Goal: Task Accomplishment & Management: Use online tool/utility

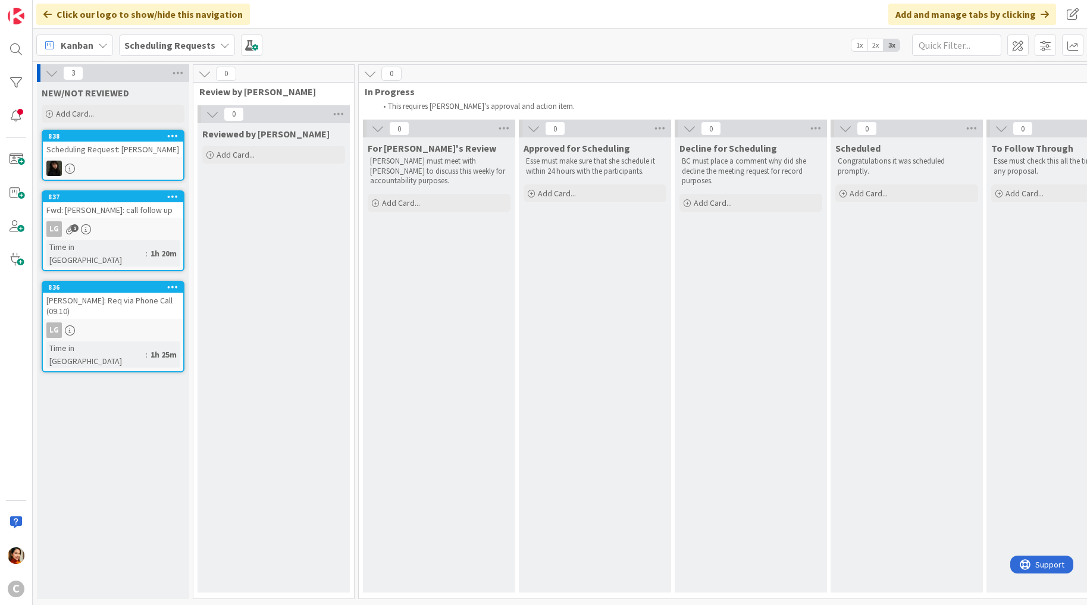
click at [216, 49] on div "Scheduling Requests" at bounding box center [177, 44] width 116 height 21
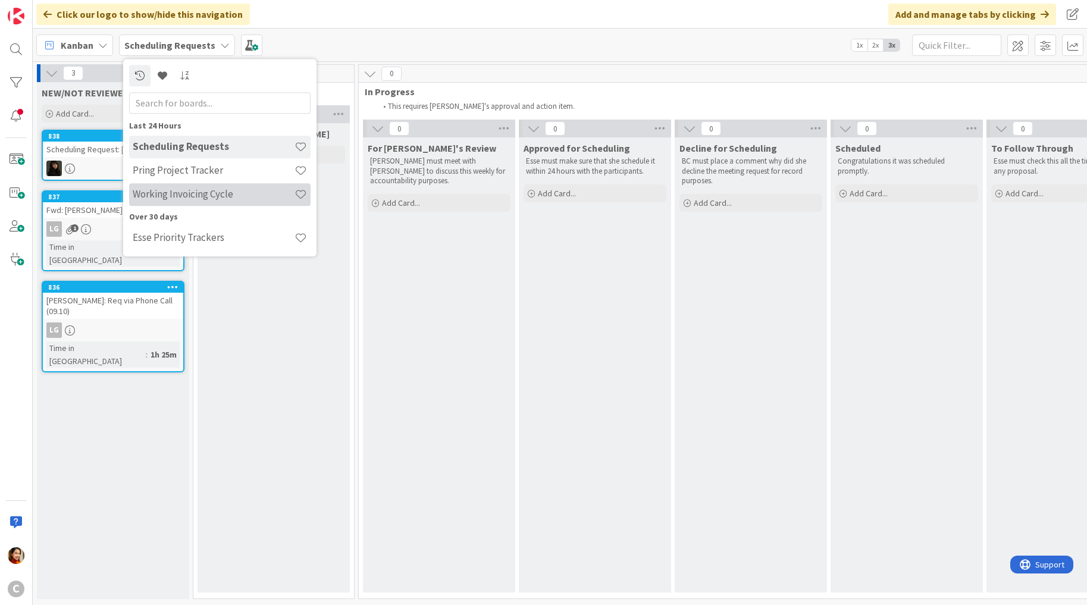
click at [181, 193] on h4 "Working Invoicing Cycle" at bounding box center [214, 195] width 162 height 12
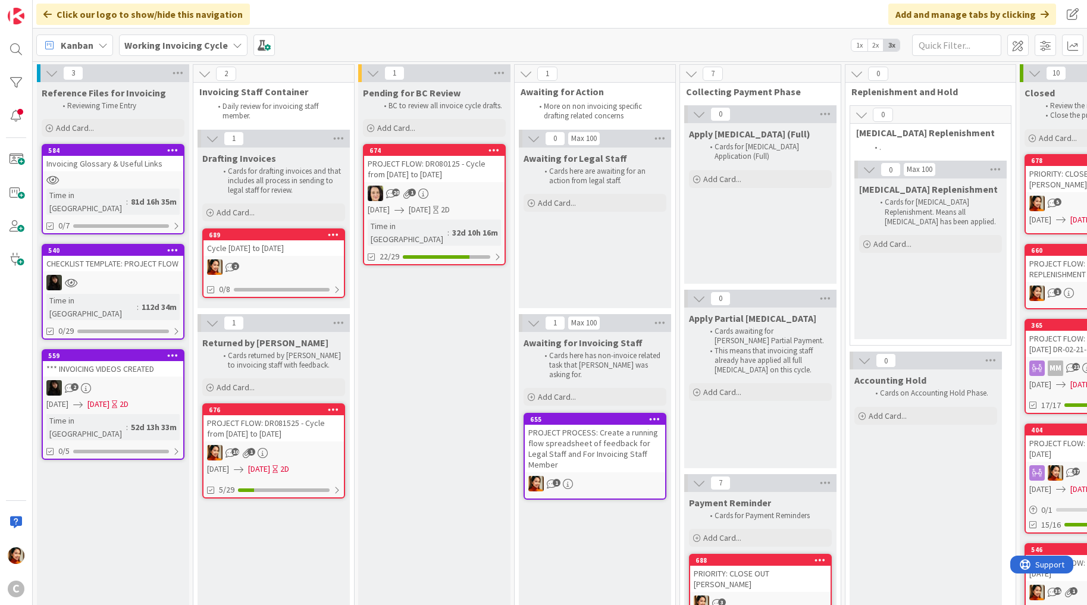
click at [431, 212] on span "[DATE]" at bounding box center [420, 209] width 22 height 12
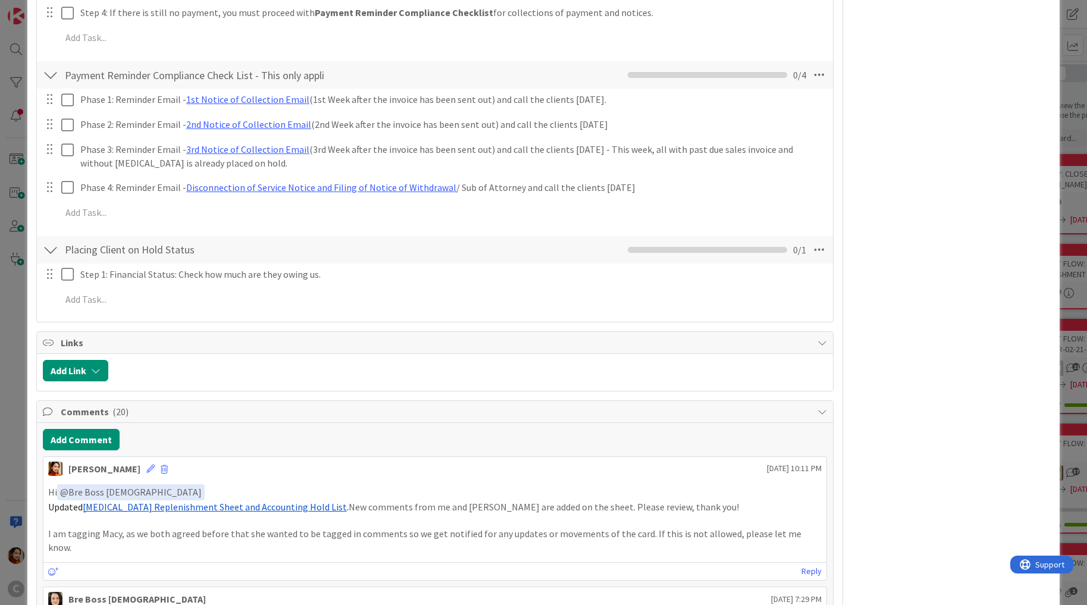
scroll to position [629, 0]
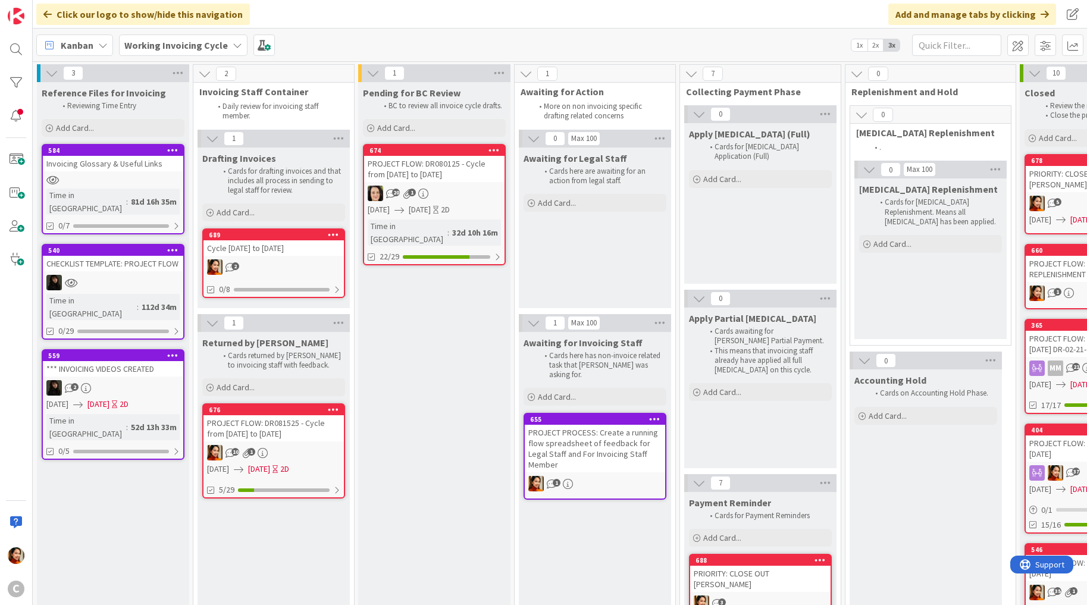
click at [292, 263] on div "2" at bounding box center [273, 266] width 140 height 15
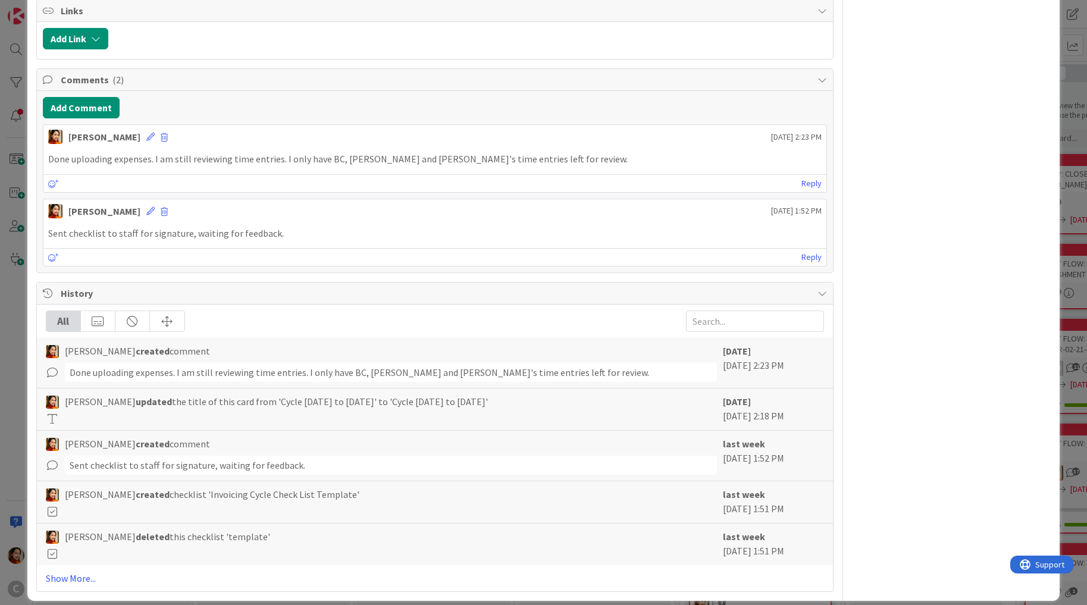
scroll to position [528, 0]
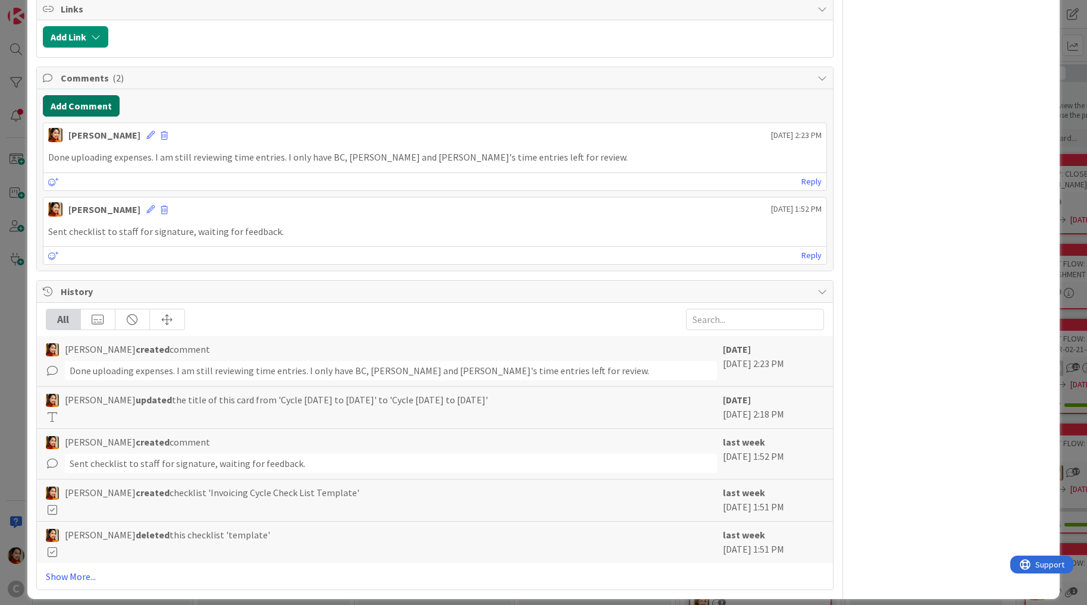
click at [78, 108] on button "Add Comment" at bounding box center [81, 105] width 77 height 21
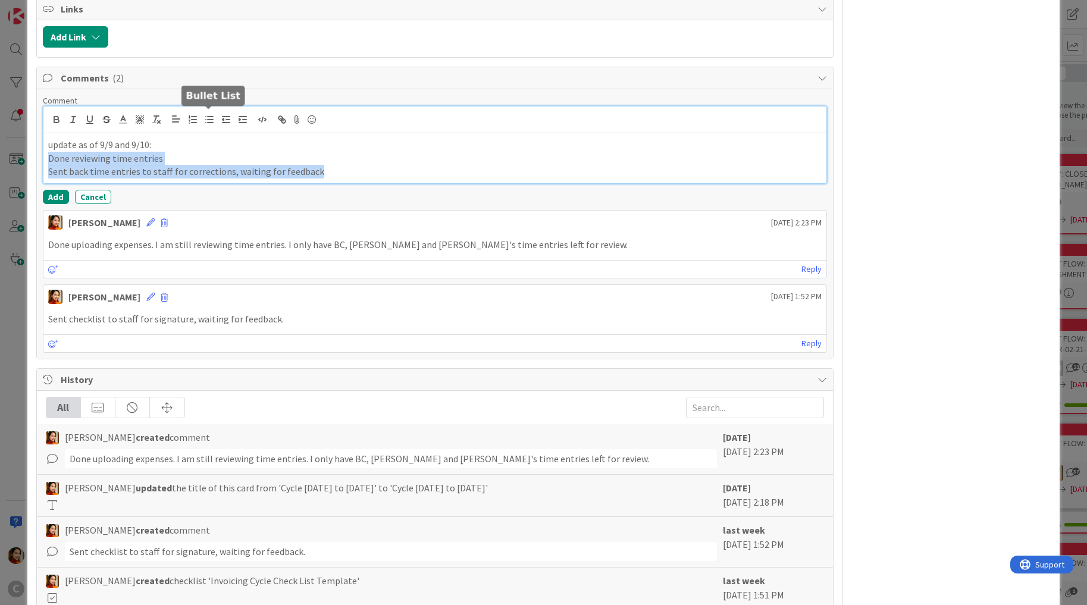
click at [206, 120] on line "button" at bounding box center [206, 120] width 0 height 0
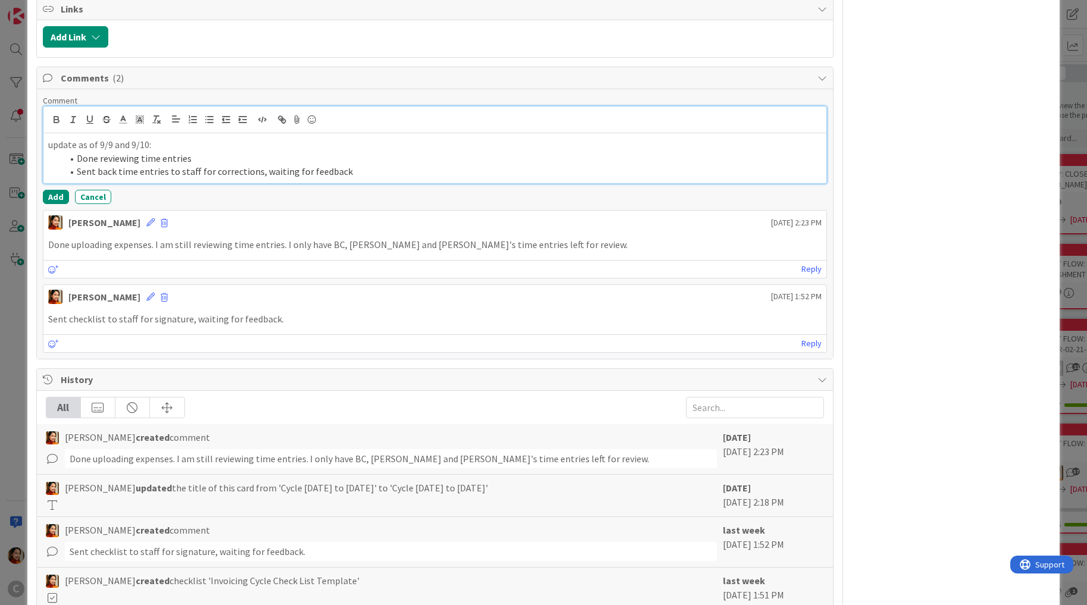
click at [363, 174] on li "Sent back time entries to staff for corrections, waiting for feedback" at bounding box center [441, 172] width 759 height 14
click at [52, 191] on button "Add" at bounding box center [56, 197] width 26 height 14
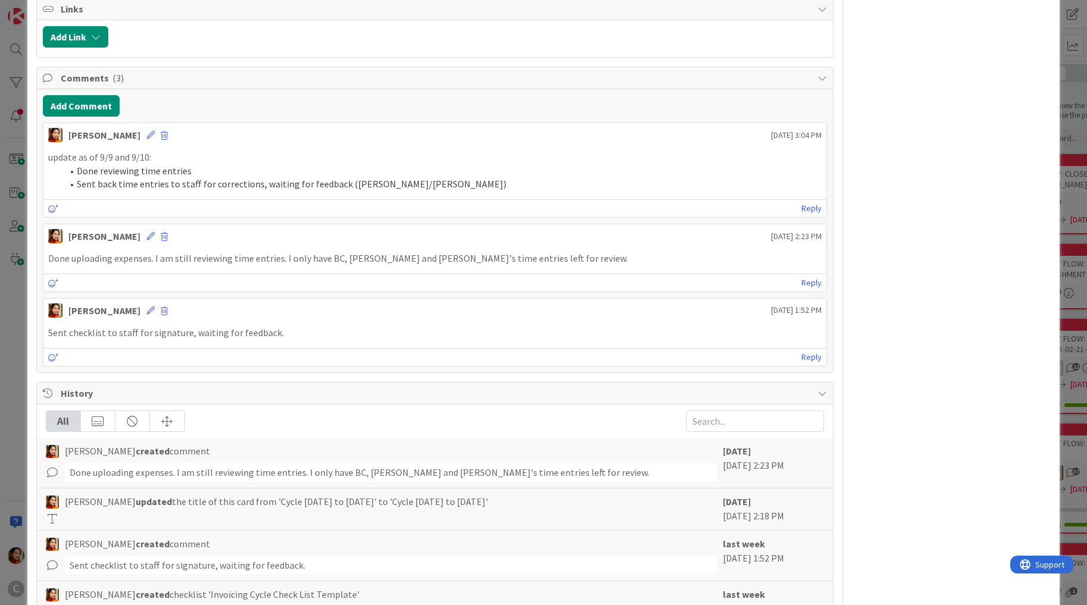
click at [15, 197] on div "ID 689 Working Invoicing Cycle Drafting Invoices Title 21 / 128 Cycle [DATE] to…" at bounding box center [543, 302] width 1087 height 605
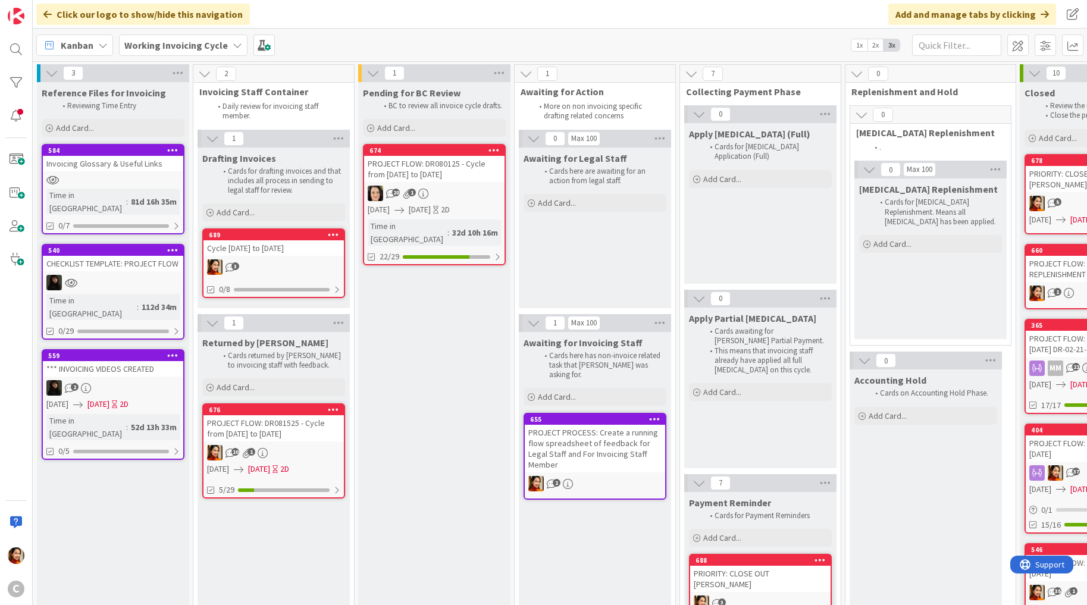
click at [297, 435] on div "PROJECT FLOW: DR081525 - Cycle from [DATE] to [DATE]" at bounding box center [273, 428] width 140 height 26
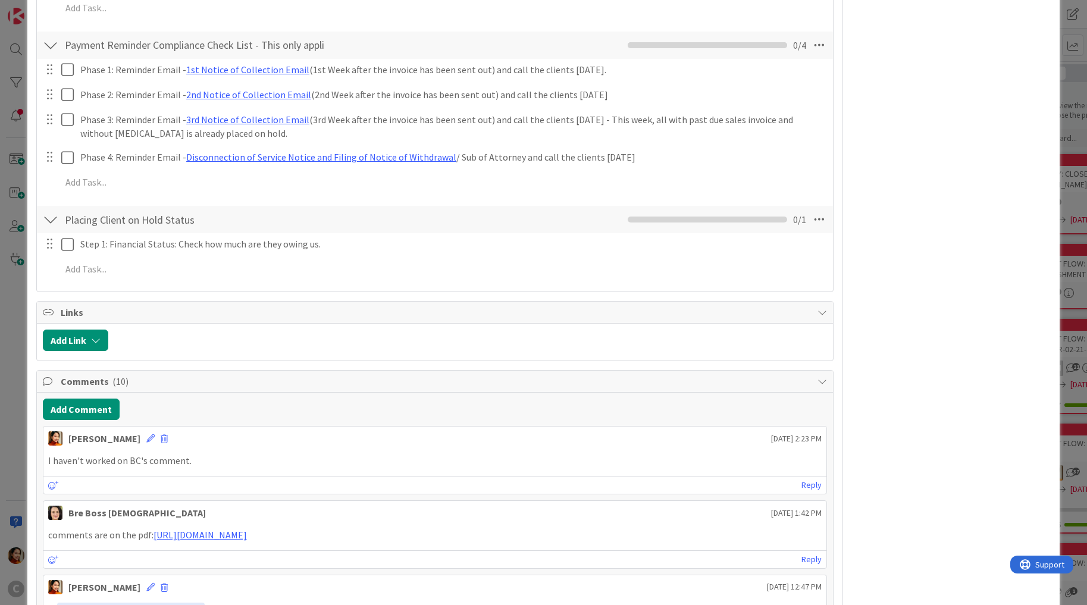
scroll to position [1339, 0]
click at [12, 373] on div "ID 676 Working Invoicing Cycle Returned by [PERSON_NAME] Title 57 / 128 PROJECT…" at bounding box center [543, 302] width 1087 height 605
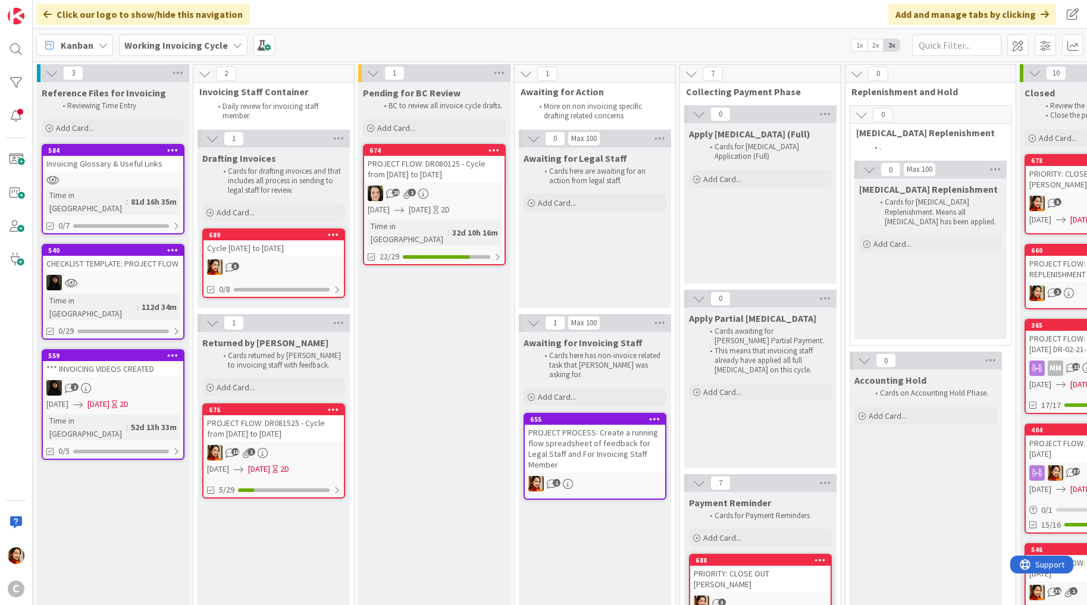
click at [297, 243] on div "Cycle [DATE] to [DATE]" at bounding box center [273, 247] width 140 height 15
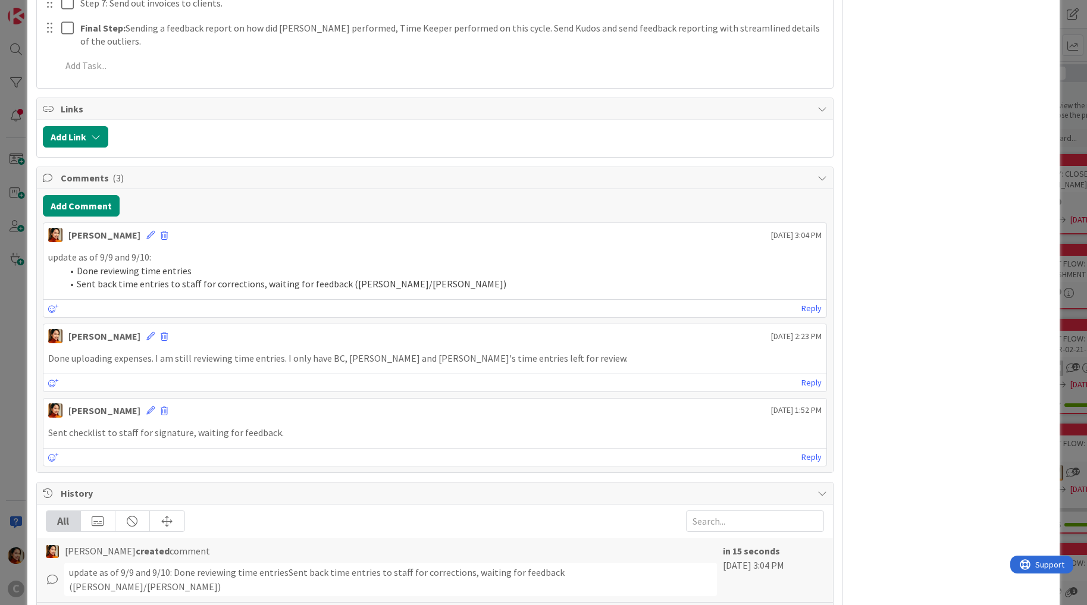
scroll to position [450, 0]
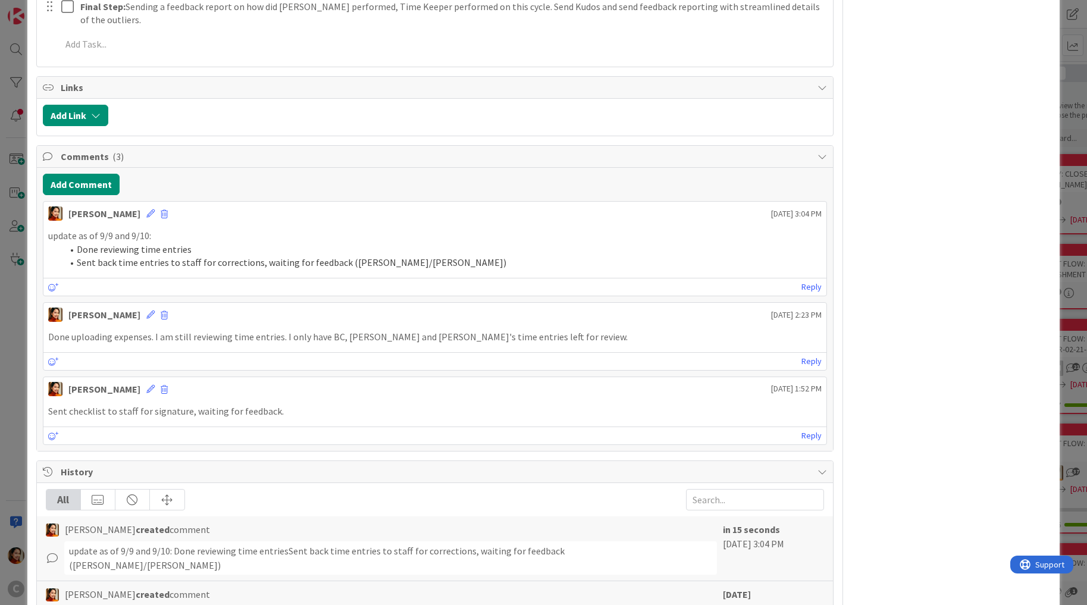
click at [81, 262] on li "Sent back time entries to staff for corrections, waiting for feedback ([PERSON_…" at bounding box center [441, 263] width 759 height 14
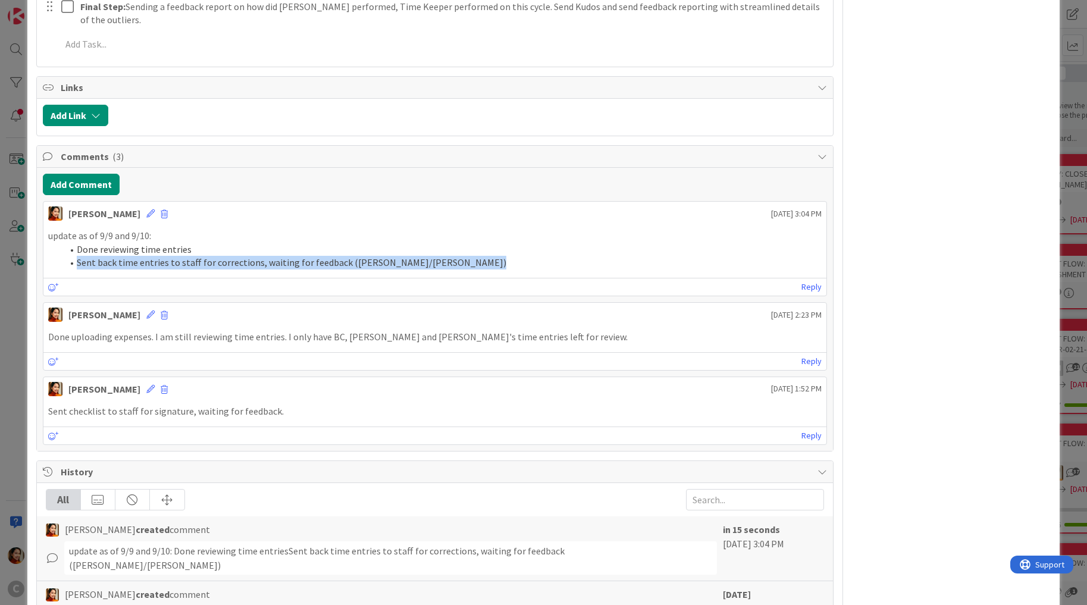
drag, startPoint x: 81, startPoint y: 262, endPoint x: 417, endPoint y: 262, distance: 335.4
click at [417, 262] on li "Sent back time entries to staff for corrections, waiting for feedback ([PERSON_…" at bounding box center [441, 263] width 759 height 14
drag, startPoint x: 401, startPoint y: 256, endPoint x: 76, endPoint y: 261, distance: 325.9
click at [76, 261] on li "Sent back time entries to staff for corrections, waiting for feedback ([PERSON_…" at bounding box center [441, 263] width 759 height 14
copy li "Sent back time entries to staff for corrections, waiting for feedback ([PERSON_…"
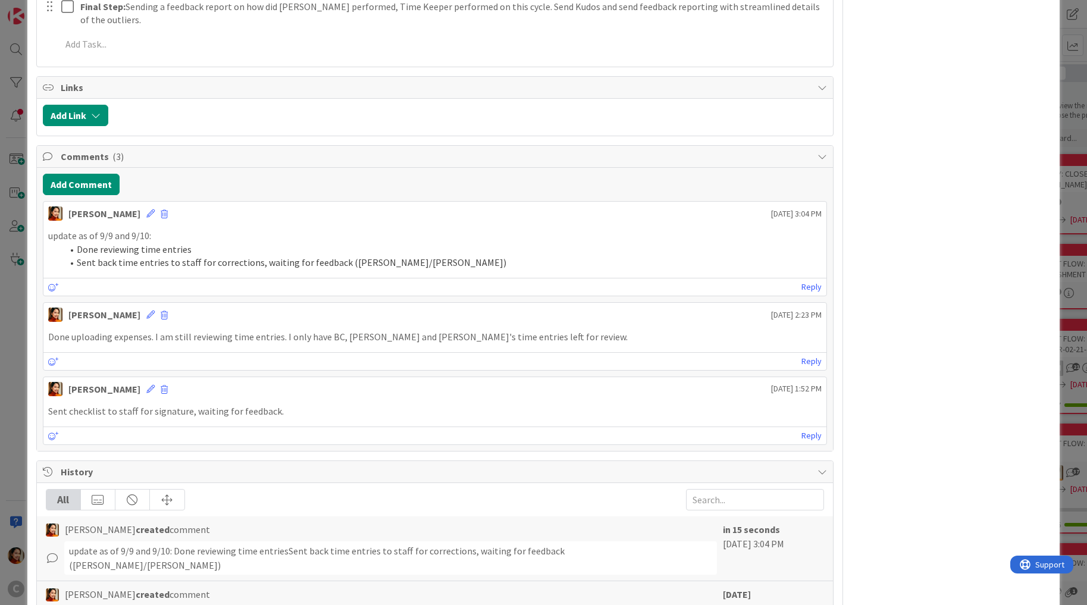
click at [8, 175] on div "ID 689 Working Invoicing Cycle Drafting Invoices Title 21 / 128 Cycle [DATE] to…" at bounding box center [543, 302] width 1087 height 605
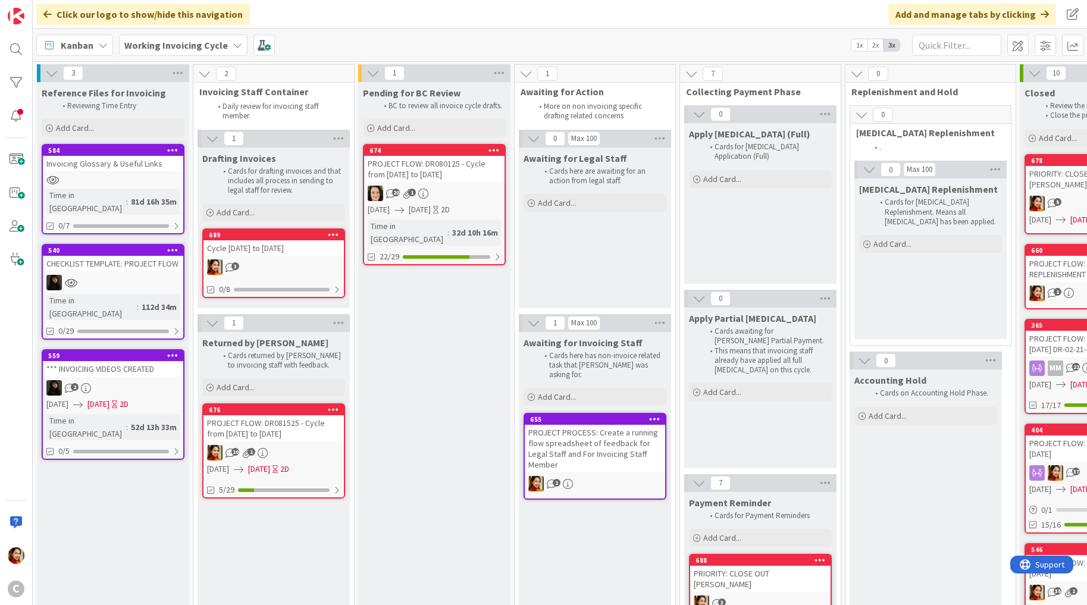
scroll to position [4, 0]
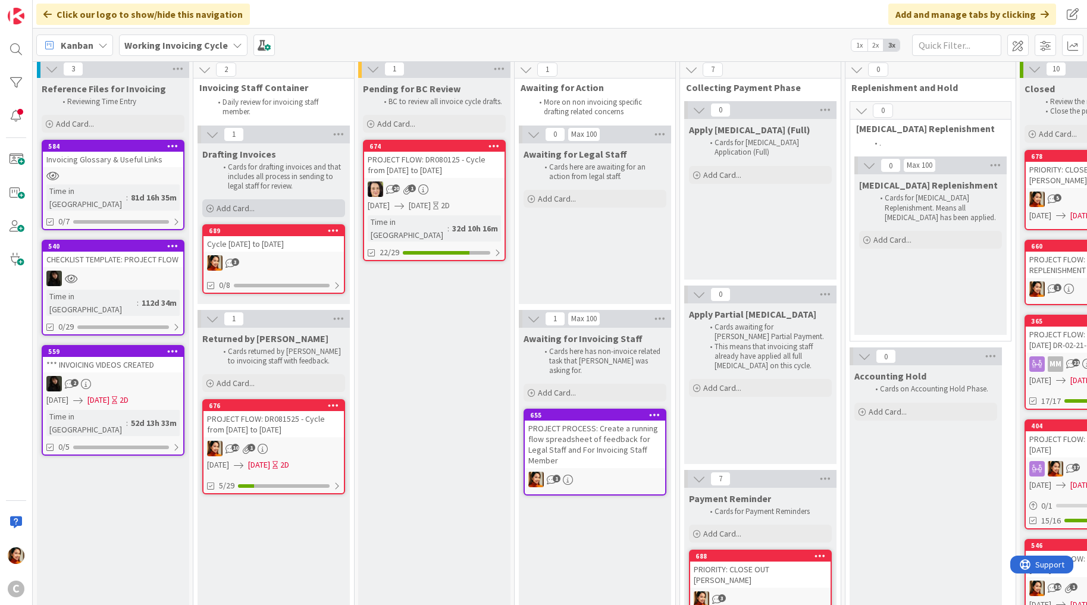
click at [236, 208] on span "Add Card..." at bounding box center [235, 208] width 38 height 11
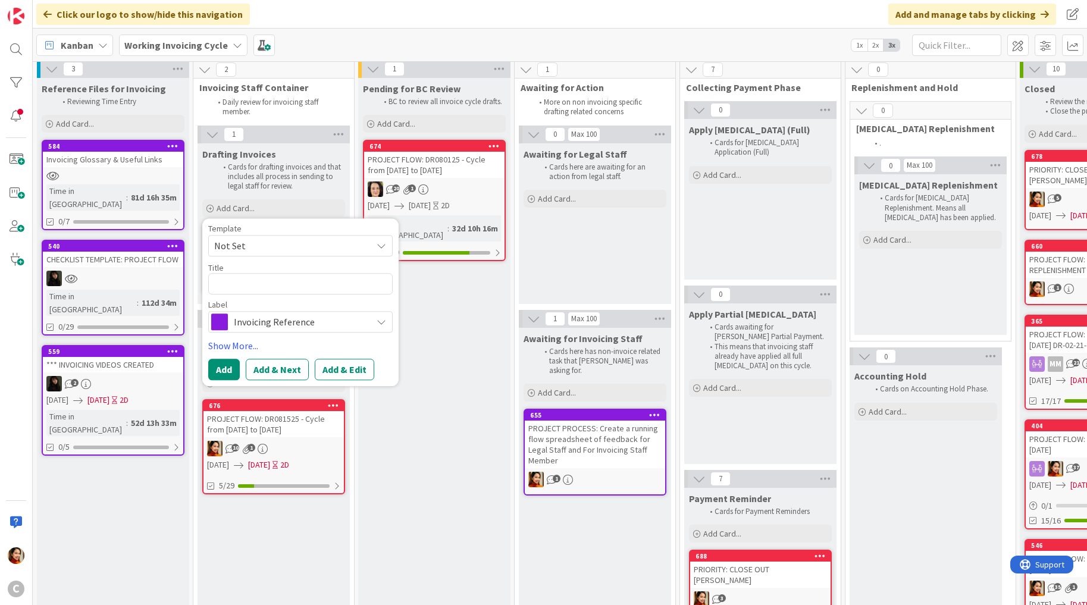
type textarea "x"
type textarea "SP"
type textarea "x"
type textarea "SPE"
type textarea "x"
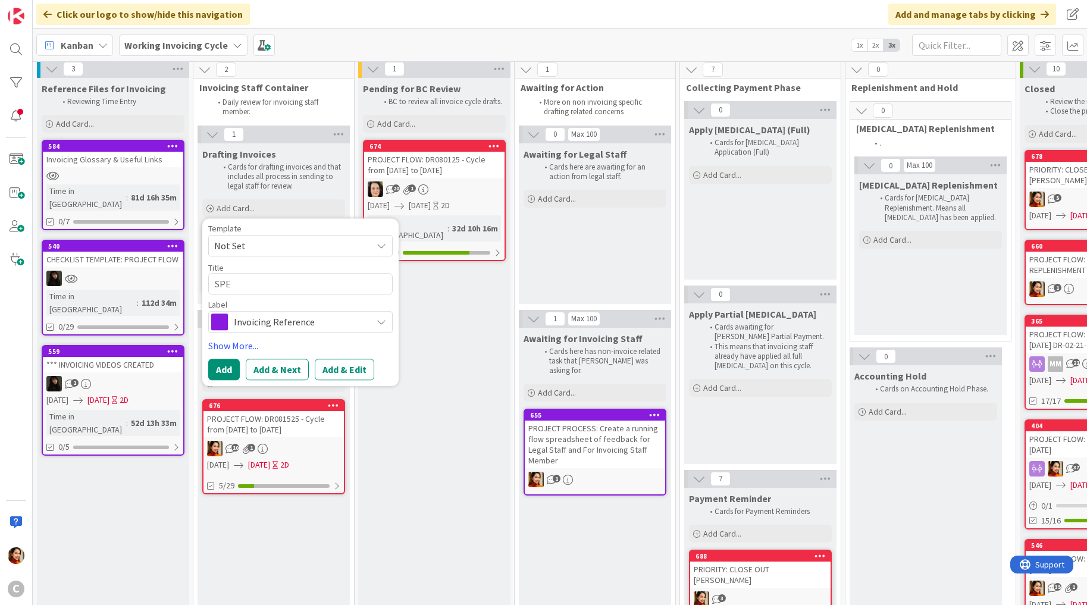
type textarea "SPEI"
type textarea "x"
type textarea "SPEIC"
type textarea "x"
type textarea "SPEICA"
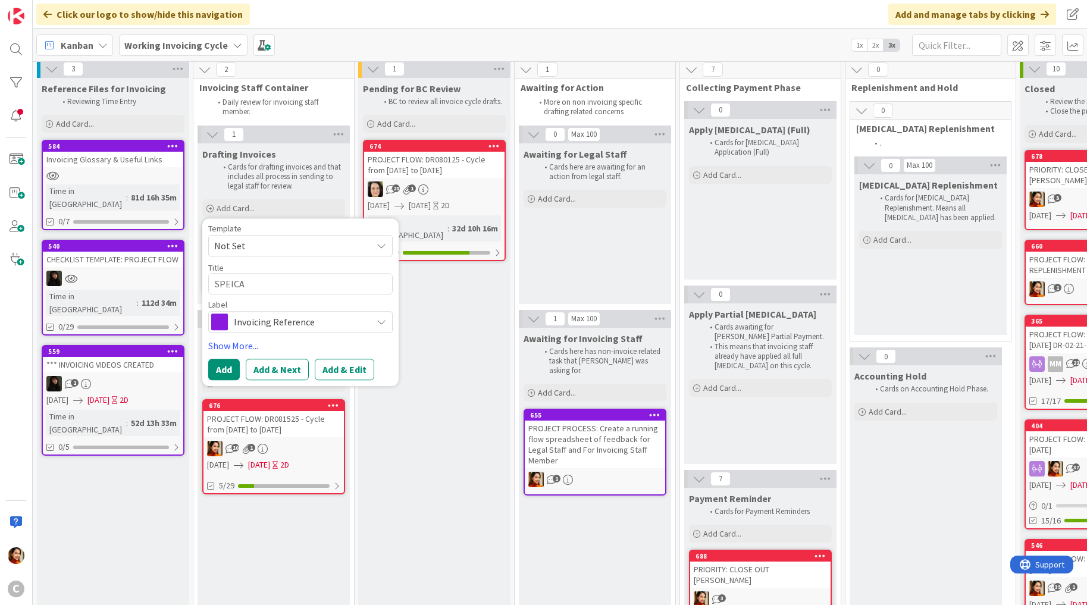
type textarea "x"
type textarea "SPEICAL"
type textarea "x"
type textarea "SPEICA"
type textarea "x"
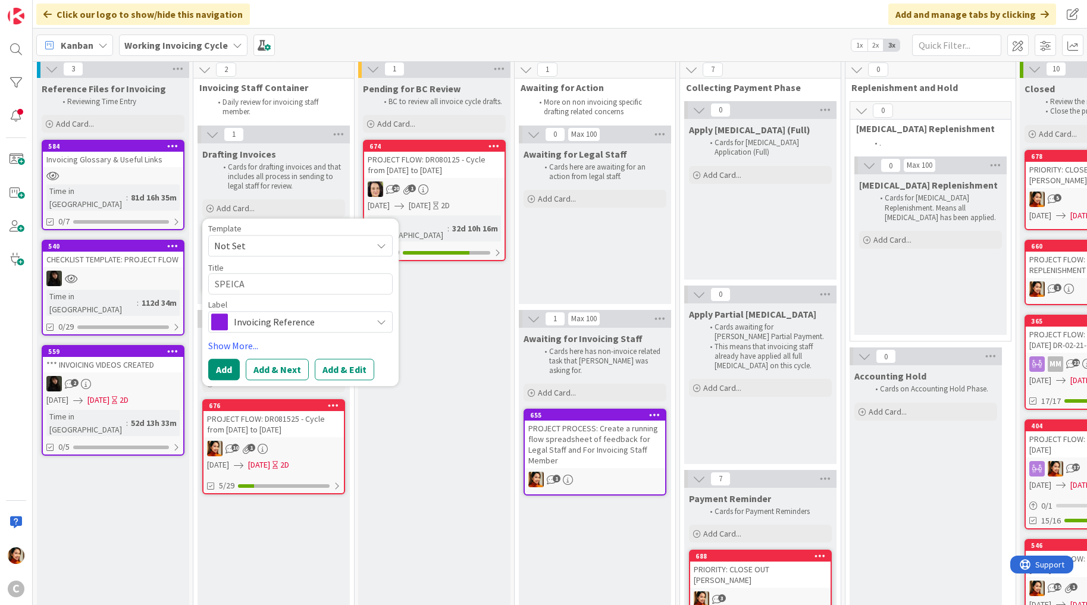
type textarea "SPEIC"
type textarea "x"
type textarea "SPEI"
type textarea "x"
type textarea "SPEC"
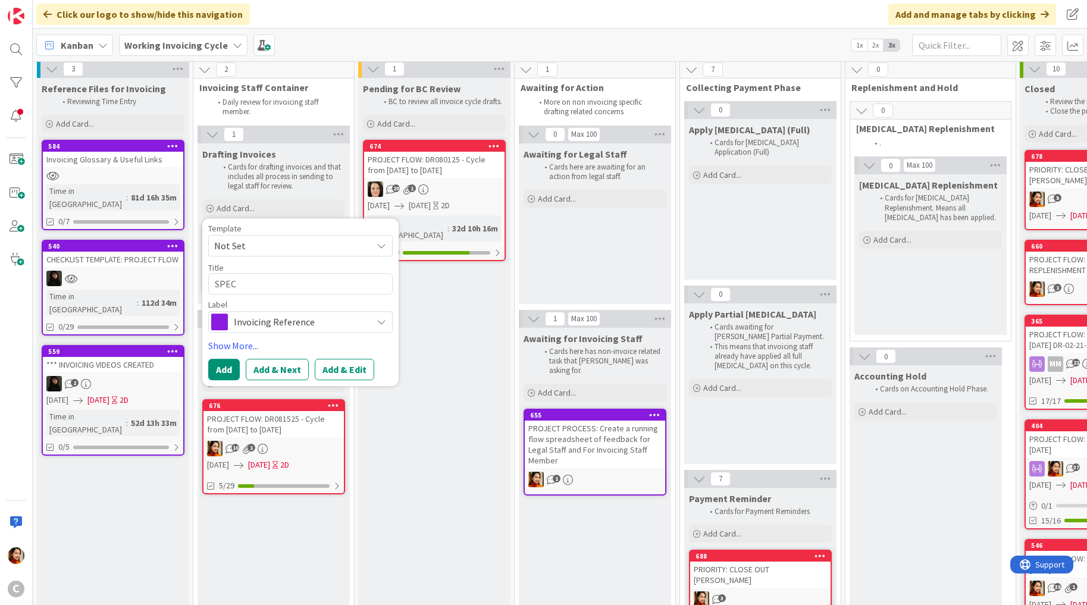
type textarea "x"
type textarea "SPECI"
type textarea "x"
type textarea "SPECIAL"
type textarea "x"
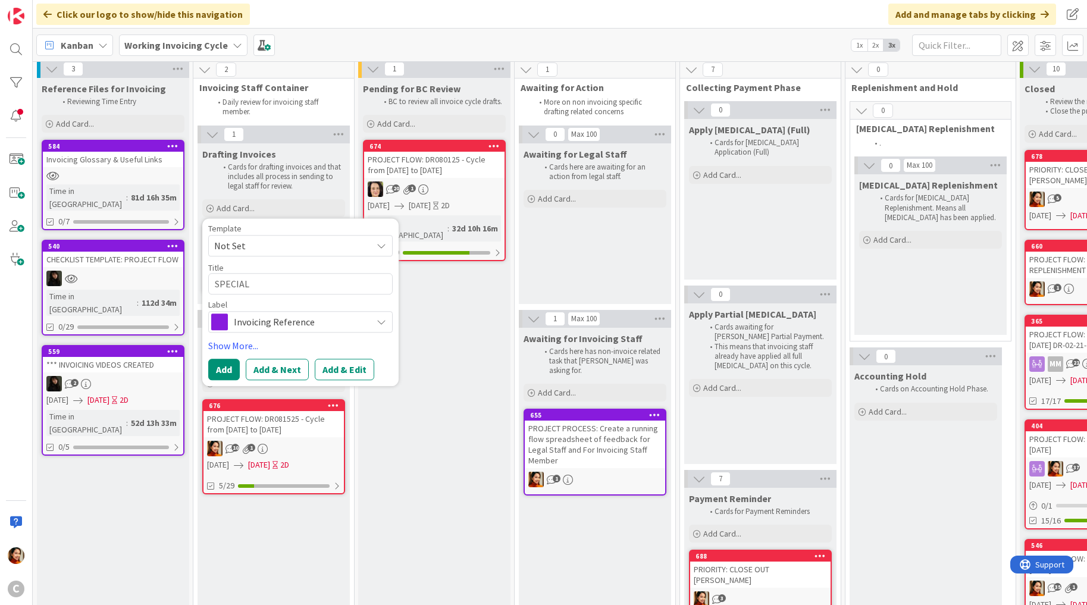
type textarea "SPECIAL"
type textarea "x"
type textarea "SPECIAL F"
type textarea "x"
type textarea "SPECIAL FR"
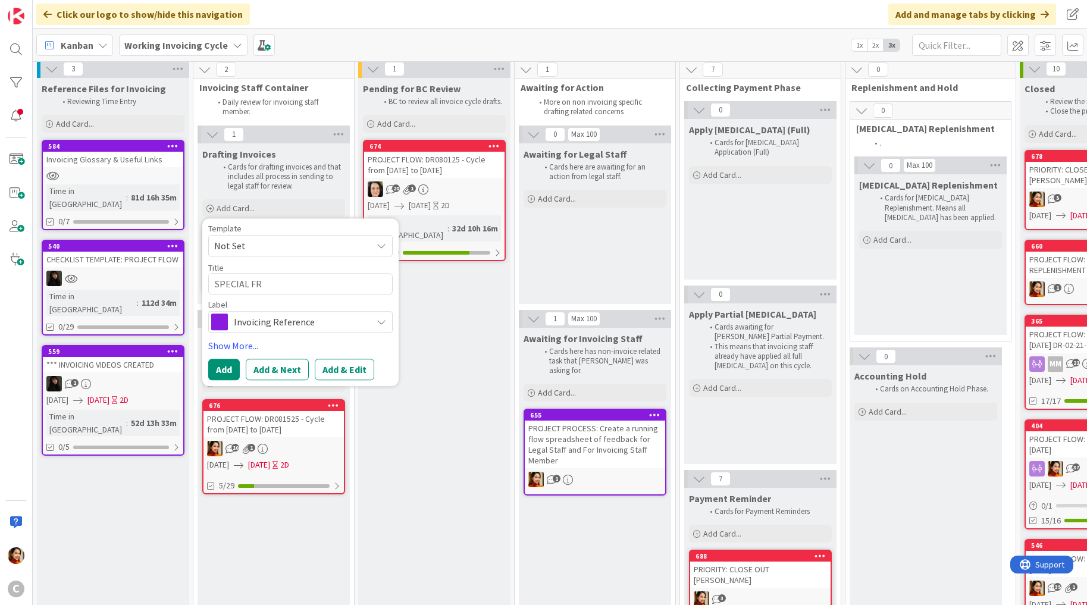
type textarea "x"
type textarea "SPECIAL F"
type textarea "x"
type textarea "SPECIAL"
type textarea "x"
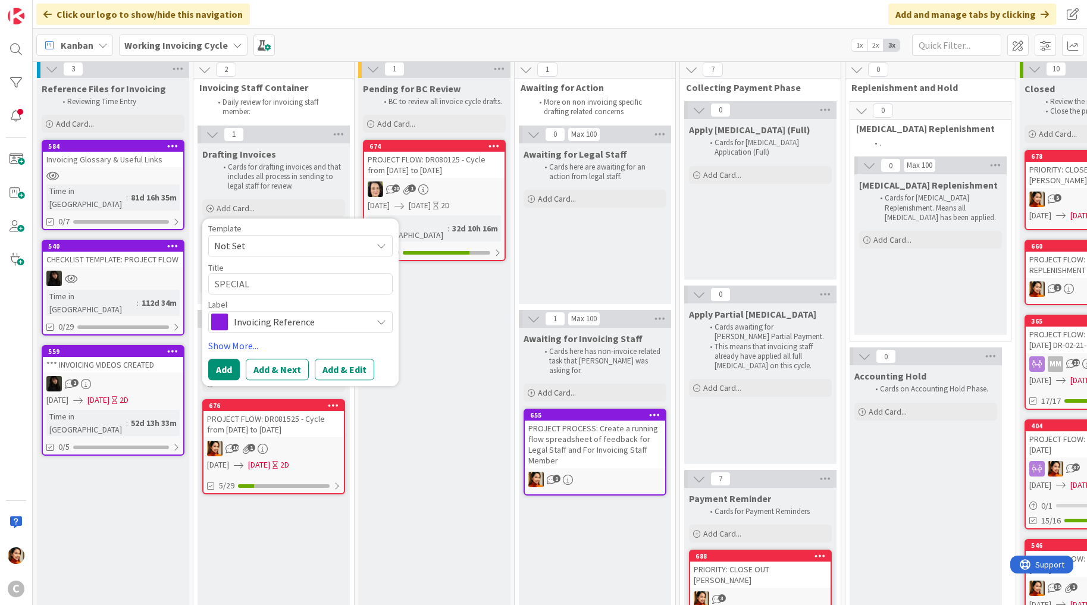
type textarea "SPECIAL D"
type textarea "x"
type textarea "SPECIAL DR"
type textarea "x"
type textarea "SPECIAL DRA"
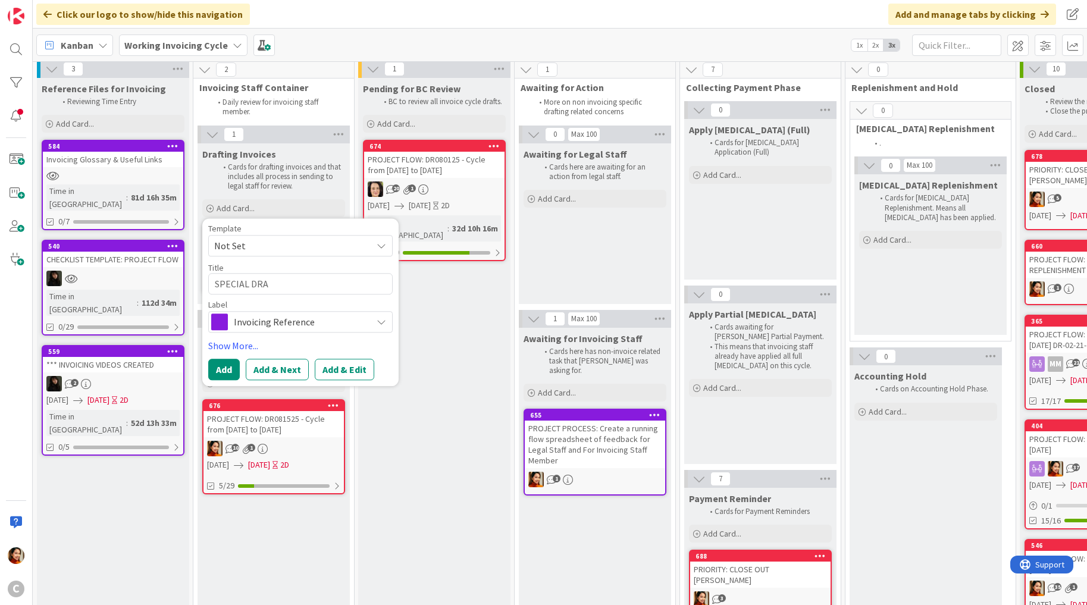
type textarea "x"
type textarea "SPECIAL DRAF"
type textarea "x"
type textarea "SPECIAL DRAFI"
type textarea "x"
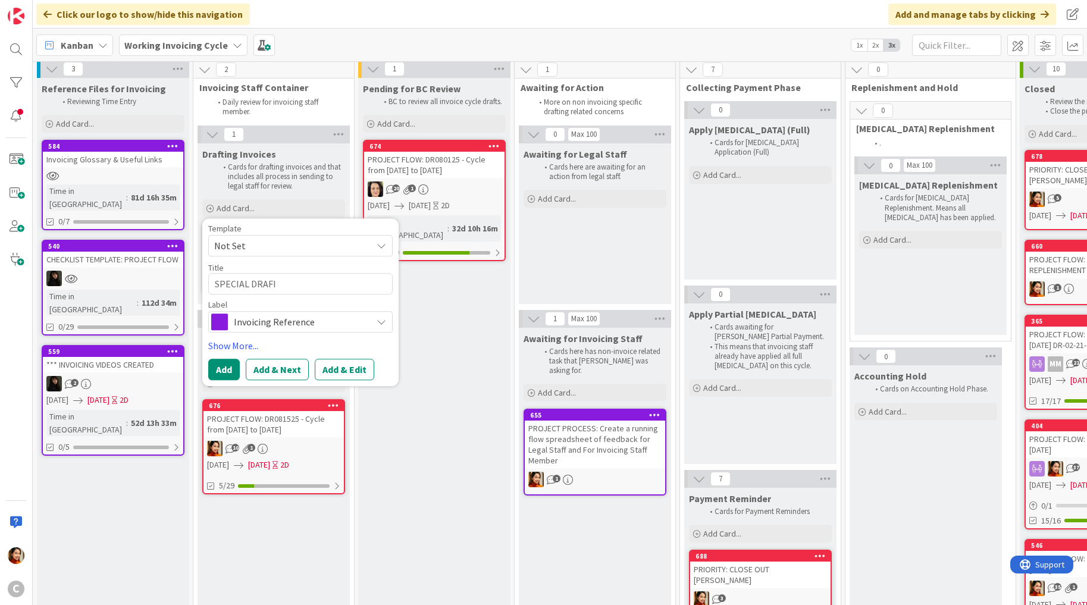
type textarea "SPECIAL DRAFIT"
type textarea "x"
type textarea "SPECIAL DRAFI"
type textarea "x"
type textarea "SPECIAL DRAF"
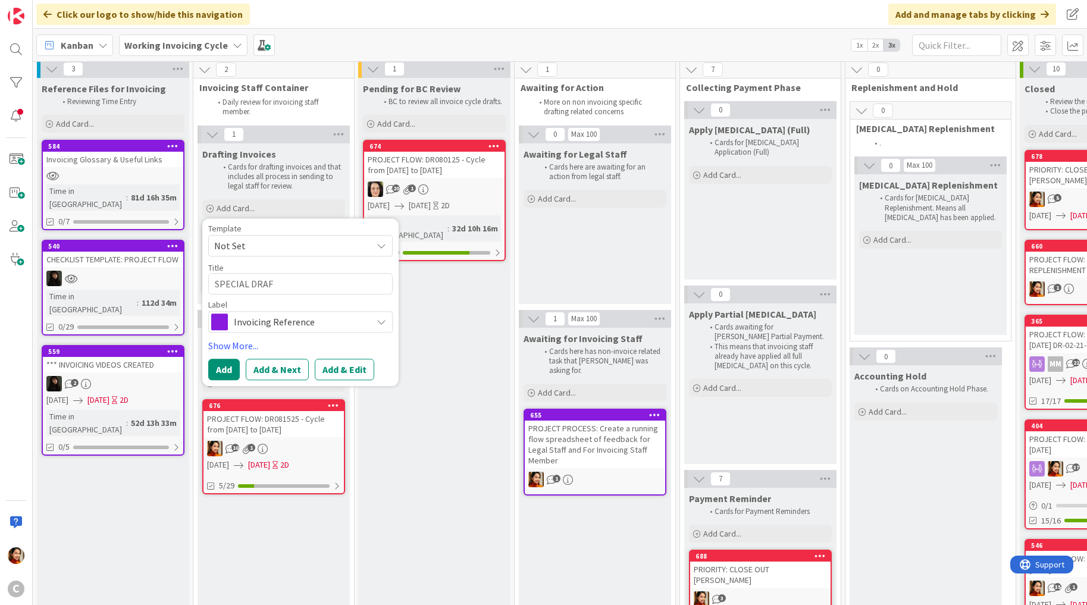
type textarea "x"
type textarea "SPECIAL DRAFT"
type textarea "x"
type textarea "SPECIAL DRAFTIN"
type textarea "x"
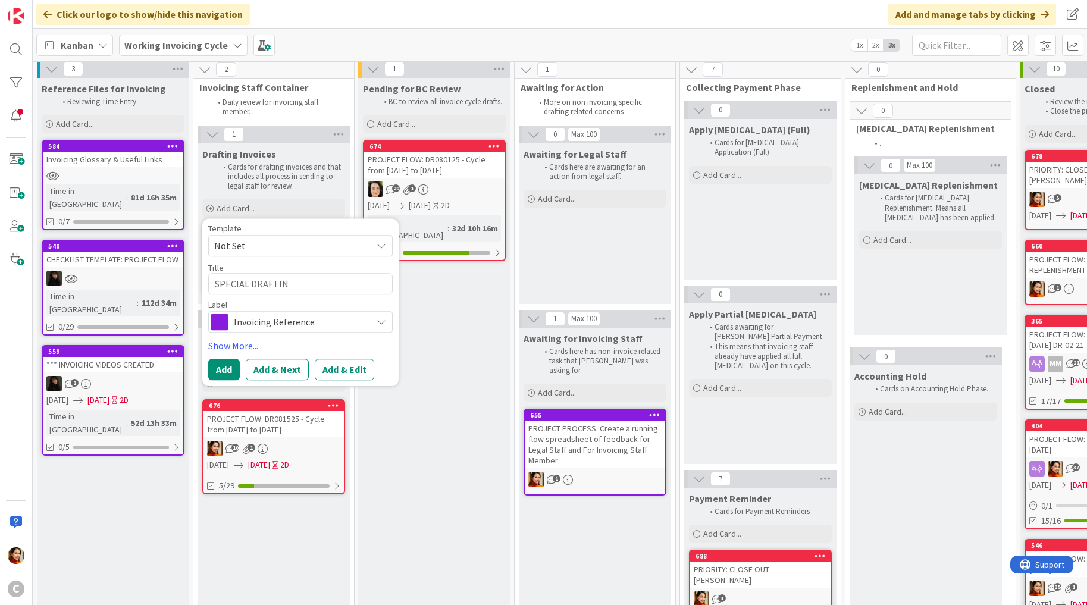
type textarea "SPECIAL DRAFTING"
type textarea "x"
type textarea "SPECIAL DRAFTING:"
type textarea "x"
type textarea "SPECIAL DRAFTING:"
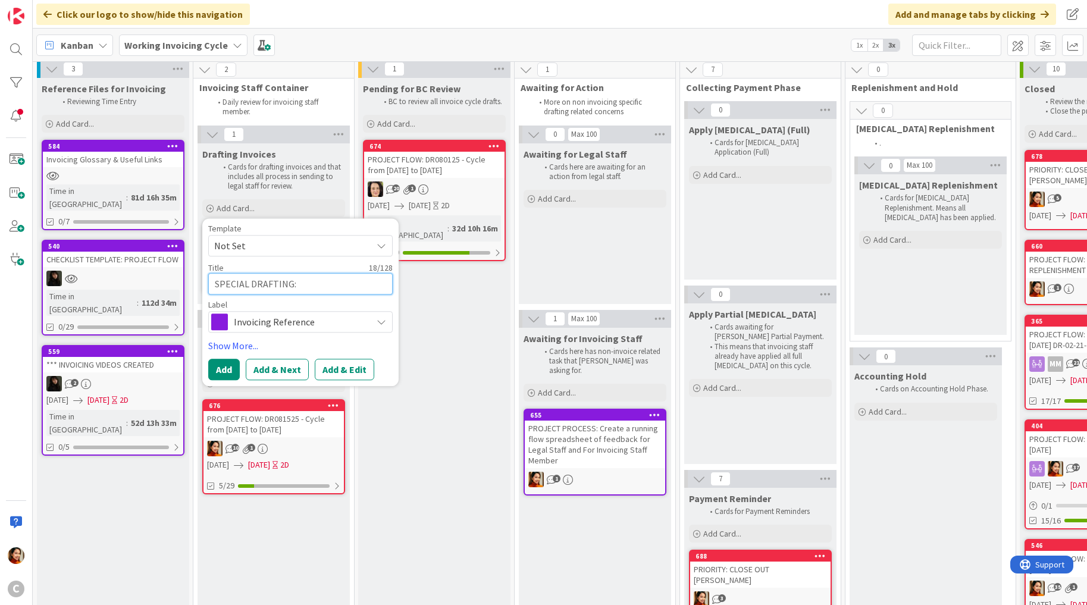
paste textarea "[PERSON_NAME]"
type textarea "x"
type textarea "SPECIAL DRAFTING: [PERSON_NAME]"
click at [296, 283] on textarea "SPECIAL DRAFTING: [PERSON_NAME]" at bounding box center [300, 284] width 184 height 21
type textarea "x"
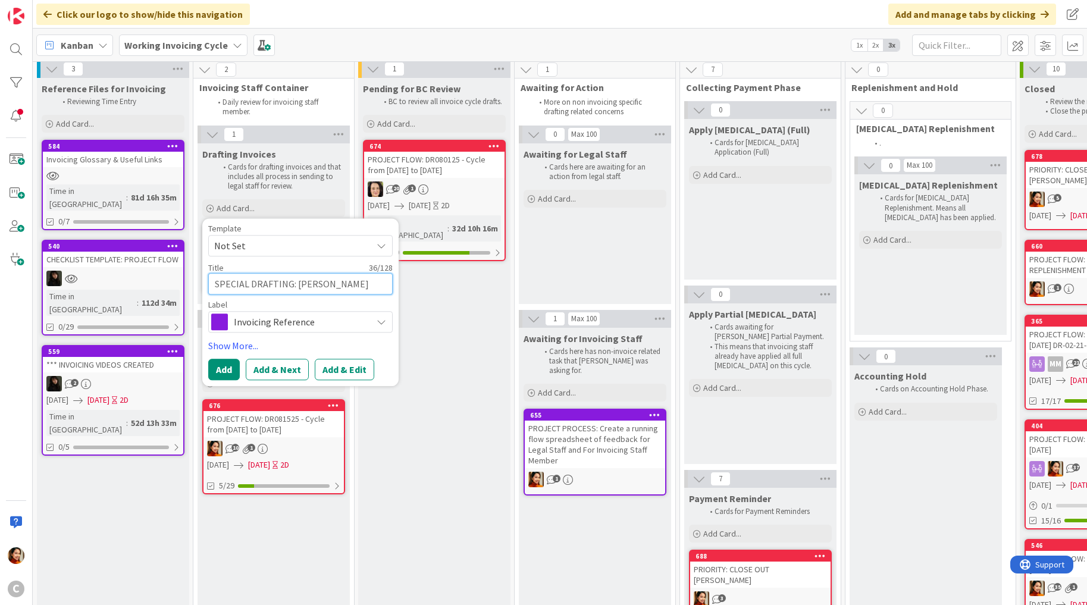
type textarea "SPECIAL DRAFTING: [PERSON_NAME]"
click at [304, 316] on span "Invoicing Reference" at bounding box center [300, 322] width 132 height 17
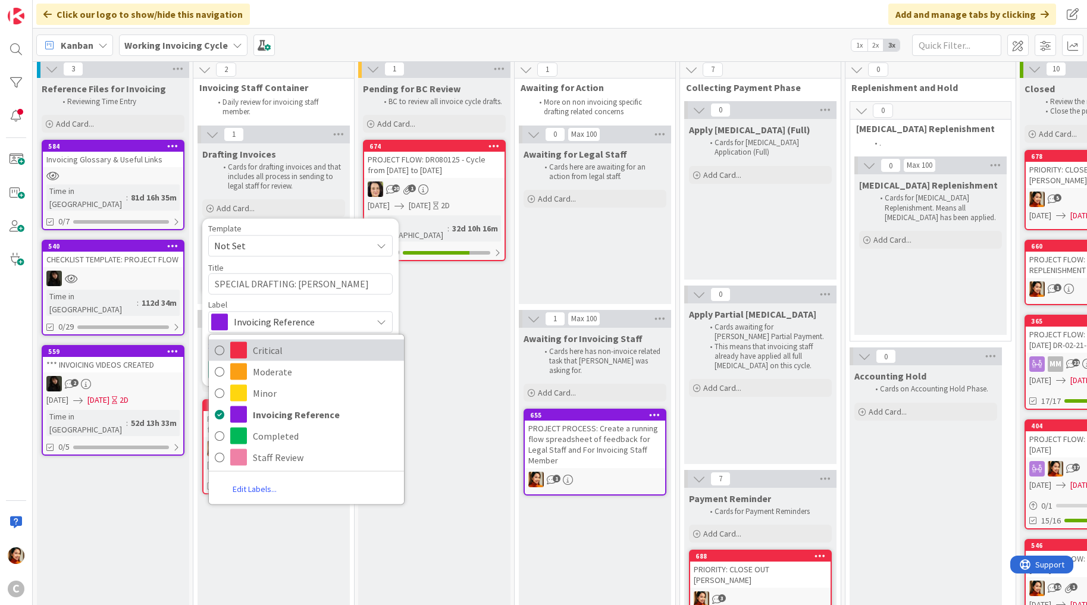
click at [270, 346] on span "Critical" at bounding box center [325, 350] width 145 height 18
type textarea "x"
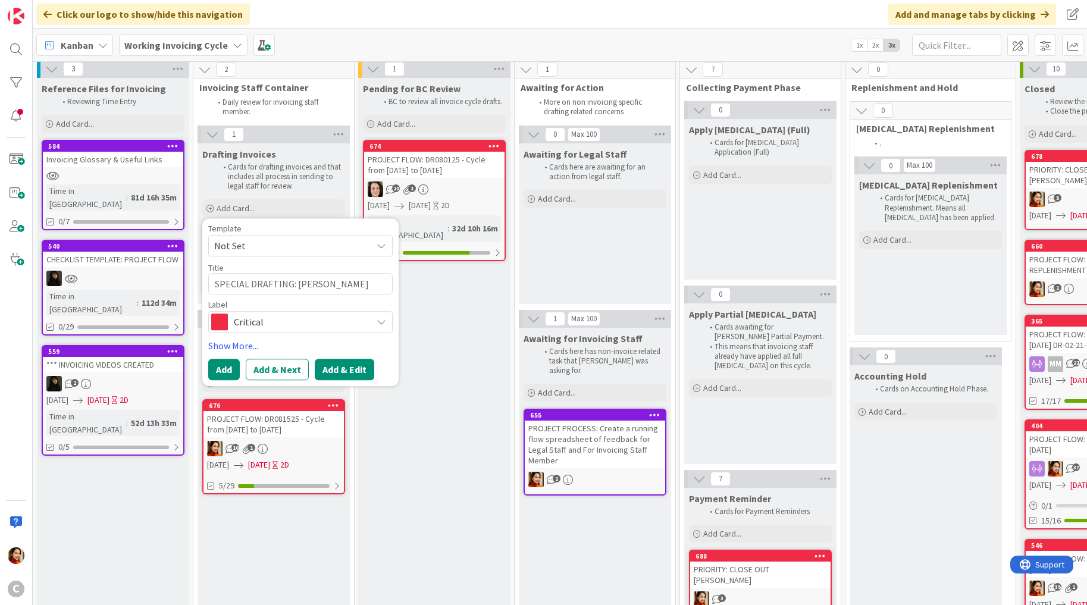
click at [343, 369] on button "Add & Edit" at bounding box center [344, 369] width 59 height 21
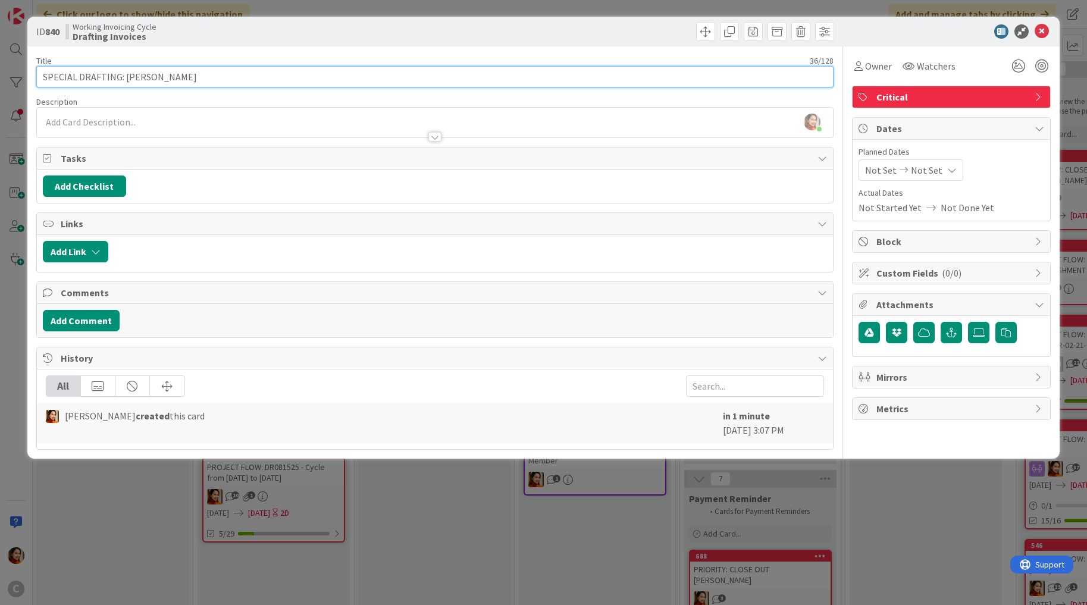
click at [211, 71] on input "SPECIAL DRAFTING: [PERSON_NAME]" at bounding box center [434, 76] width 797 height 21
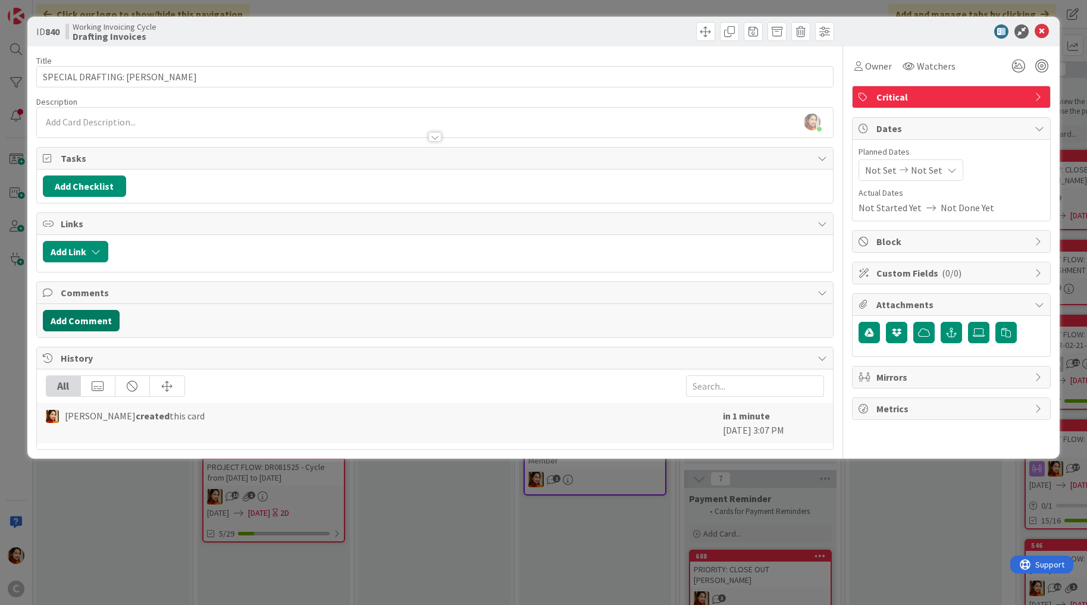
click at [80, 318] on button "Add Comment" at bounding box center [81, 320] width 77 height 21
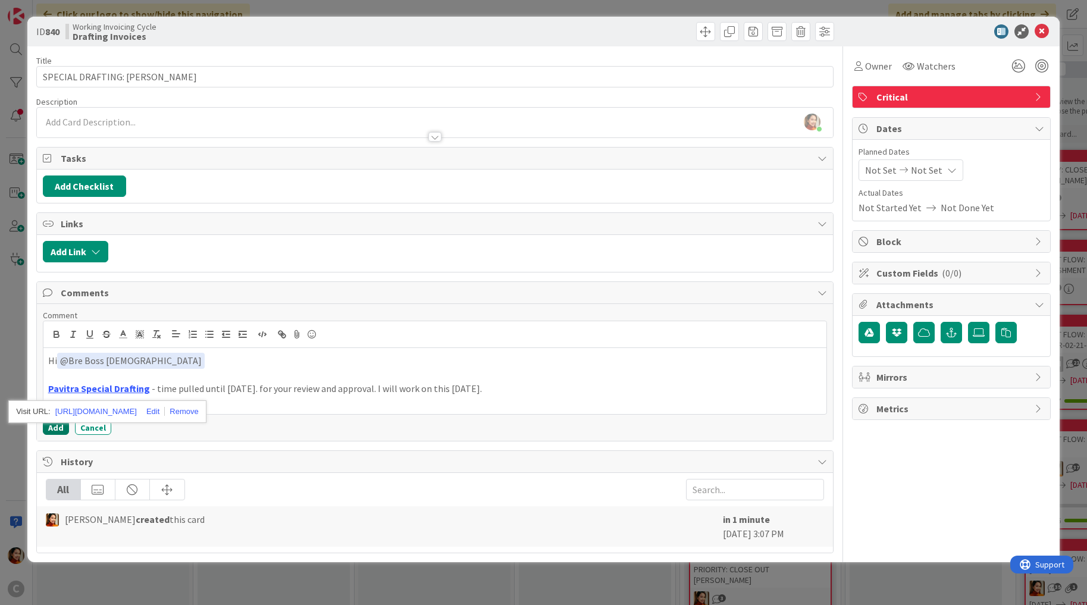
click at [52, 424] on button "Add" at bounding box center [56, 427] width 26 height 14
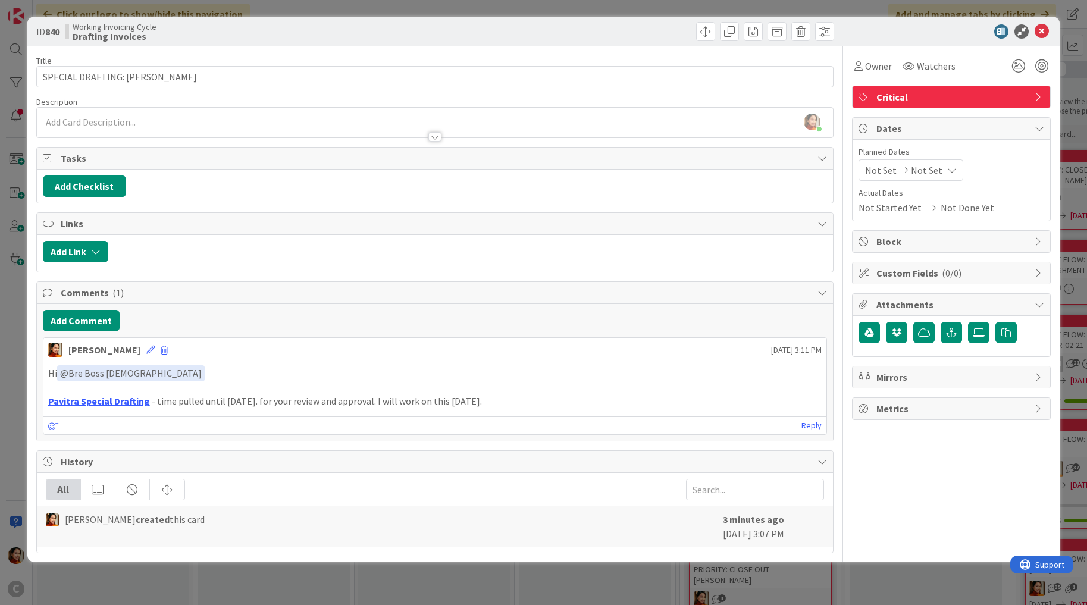
click at [18, 412] on div "ID 840 Working Invoicing Cycle Drafting Invoices Title 36 / 128 SPECIAL DRAFTIN…" at bounding box center [543, 302] width 1087 height 605
